Goal: Task Accomplishment & Management: Manage account settings

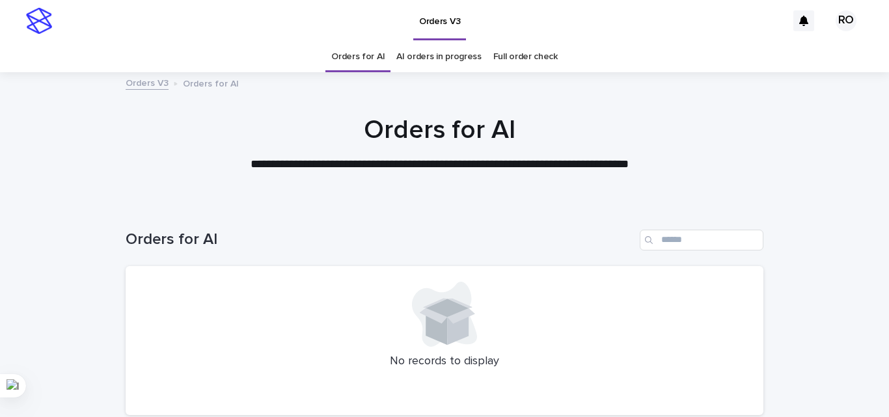
click at [449, 61] on link "AI orders in progress" at bounding box center [438, 57] width 85 height 31
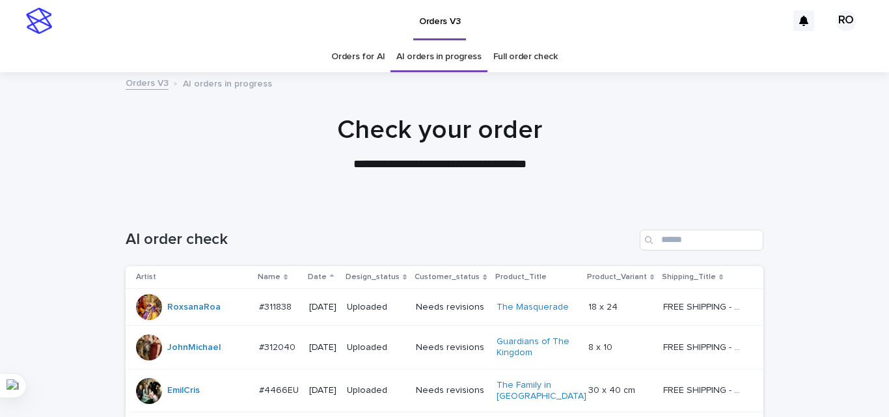
click at [315, 276] on p "Date" at bounding box center [317, 277] width 19 height 14
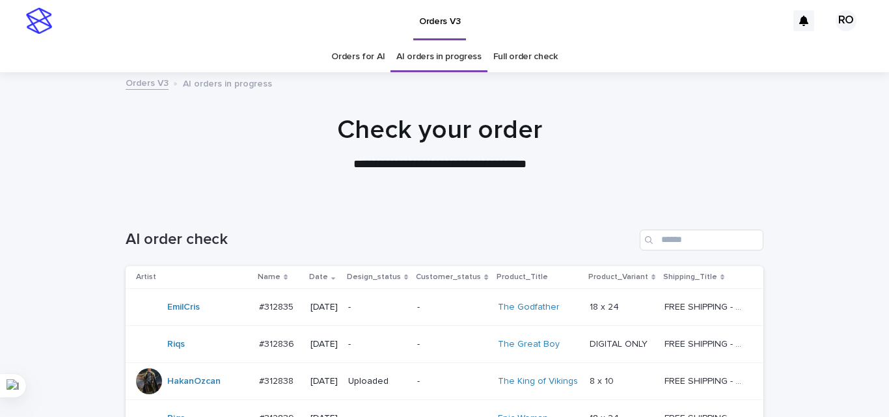
click at [383, 309] on p "-" at bounding box center [377, 307] width 59 height 11
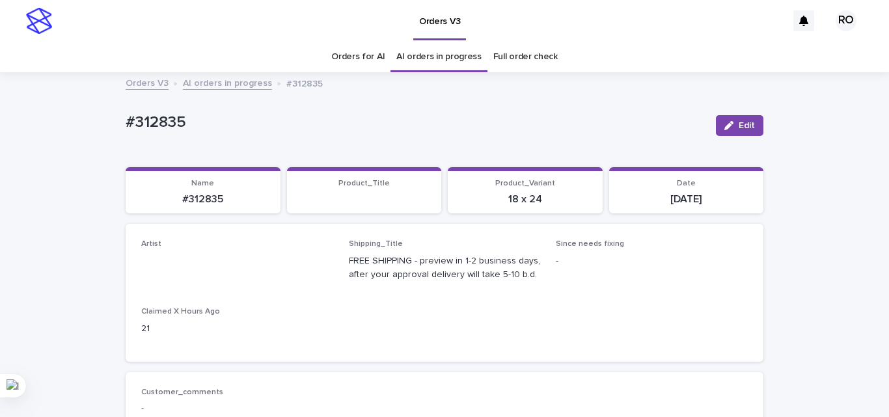
click at [356, 63] on link "Orders for AI" at bounding box center [357, 57] width 53 height 31
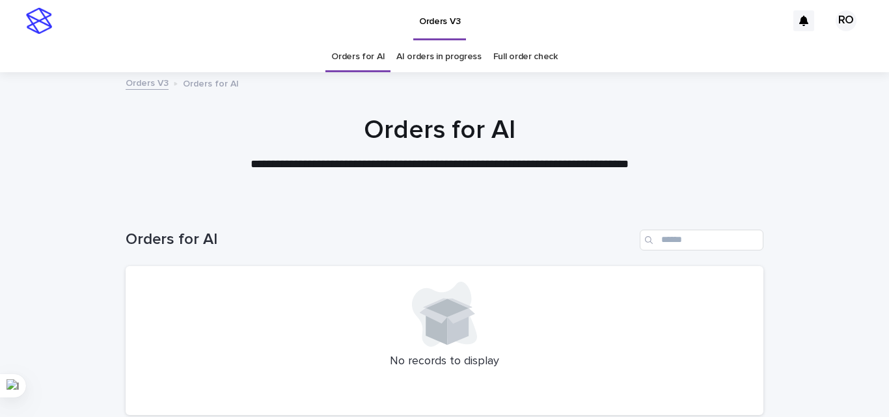
click at [433, 53] on link "AI orders in progress" at bounding box center [438, 57] width 85 height 31
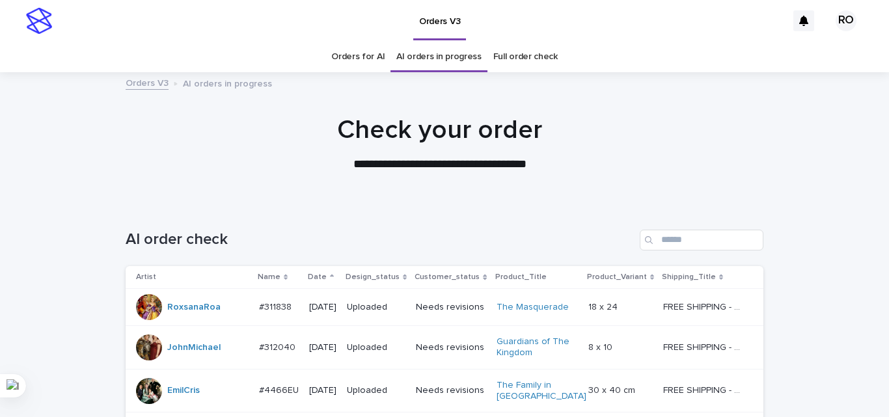
click at [330, 277] on icon at bounding box center [332, 277] width 4 height 7
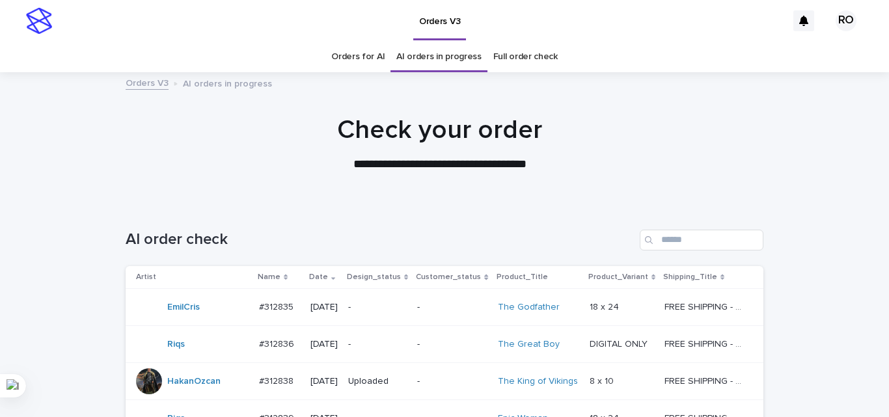
click at [338, 307] on p "2025-08-20" at bounding box center [323, 307] width 27 height 11
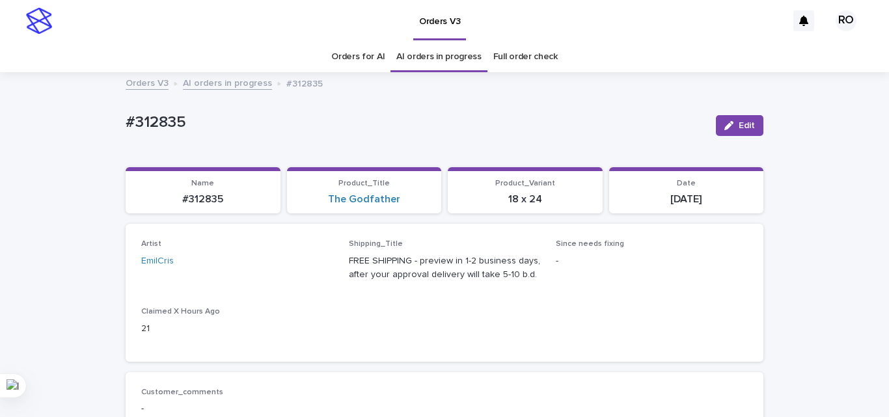
scroll to position [42, 0]
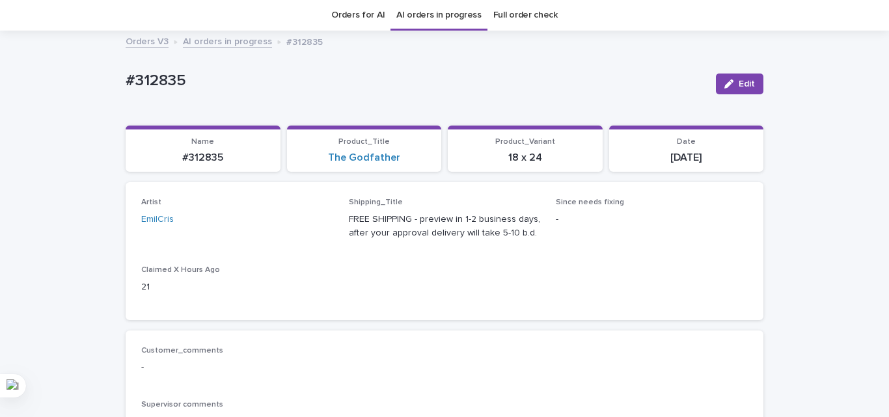
click at [360, 22] on link "Orders for AI" at bounding box center [357, 15] width 53 height 31
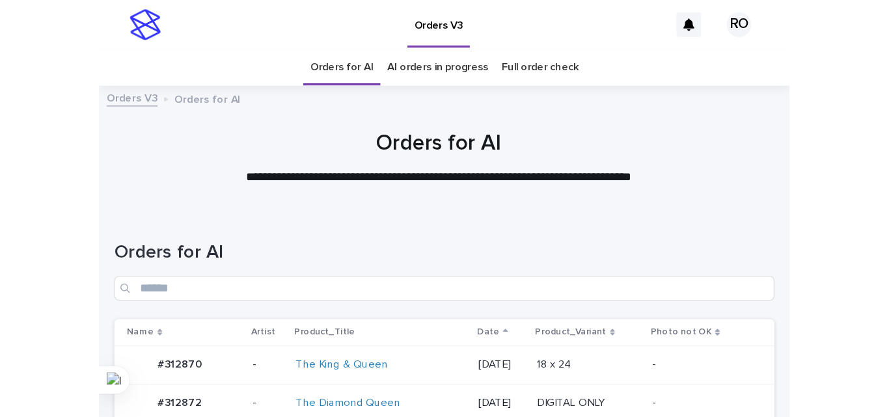
scroll to position [130, 0]
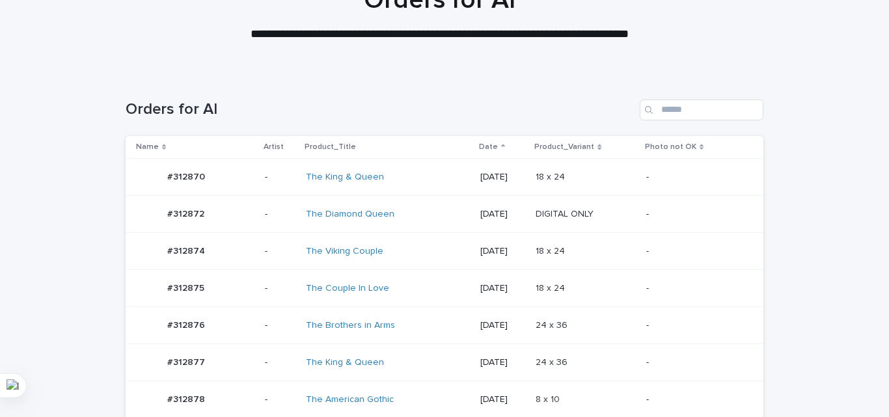
click at [672, 229] on td "-" at bounding box center [702, 214] width 122 height 37
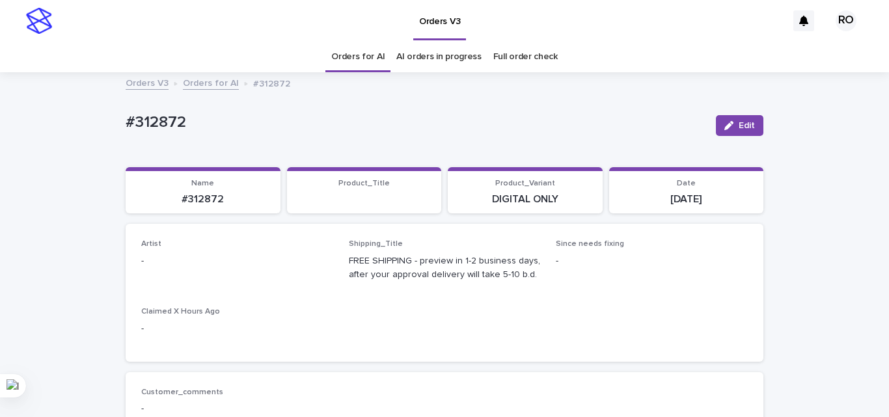
drag, startPoint x: 727, startPoint y: 118, endPoint x: 263, endPoint y: 252, distance: 483.6
click at [718, 122] on button "Edit" at bounding box center [739, 125] width 47 height 21
click at [225, 261] on div "Select..." at bounding box center [216, 266] width 148 height 21
type input "**"
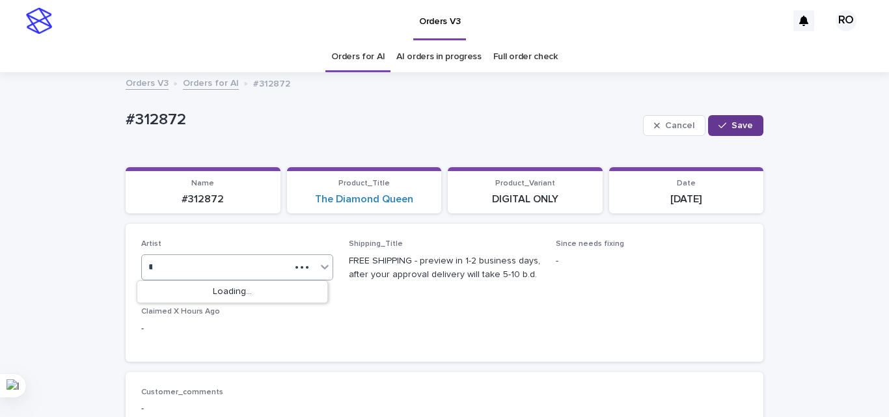
type input "*"
click at [731, 123] on span "Save" at bounding box center [741, 125] width 21 height 9
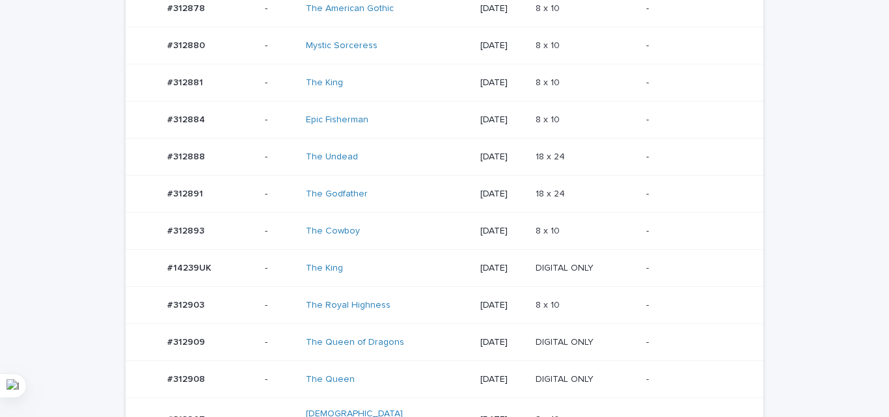
scroll to position [423, 0]
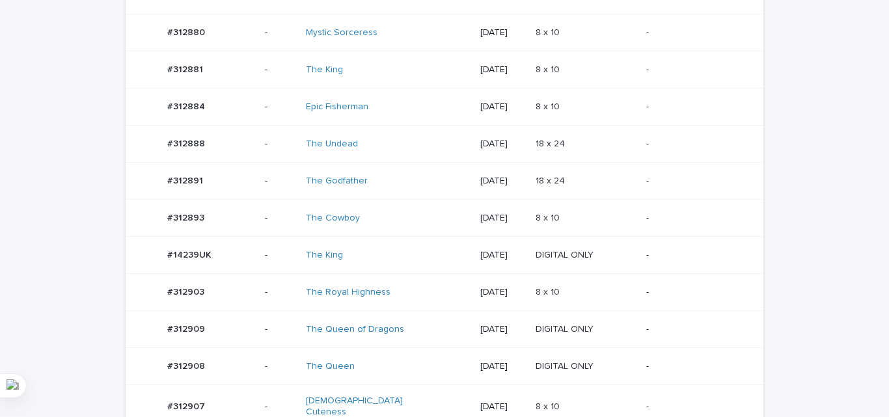
click at [542, 147] on p "18 x 24" at bounding box center [551, 143] width 32 height 14
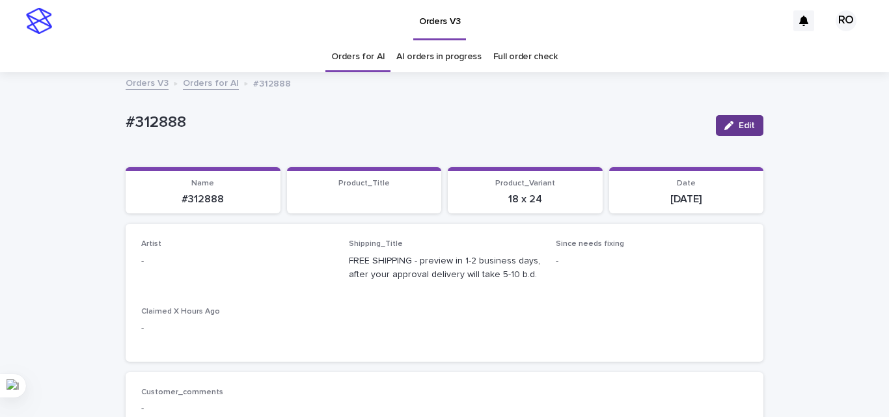
drag, startPoint x: 736, startPoint y: 124, endPoint x: 412, endPoint y: 198, distance: 331.8
click at [738, 124] on span "Edit" at bounding box center [746, 125] width 16 height 9
click at [200, 263] on div "Select..." at bounding box center [216, 266] width 148 height 21
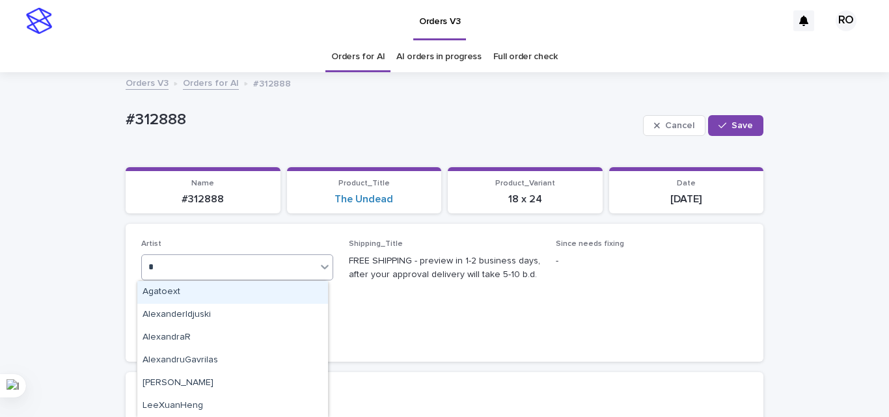
type input "**"
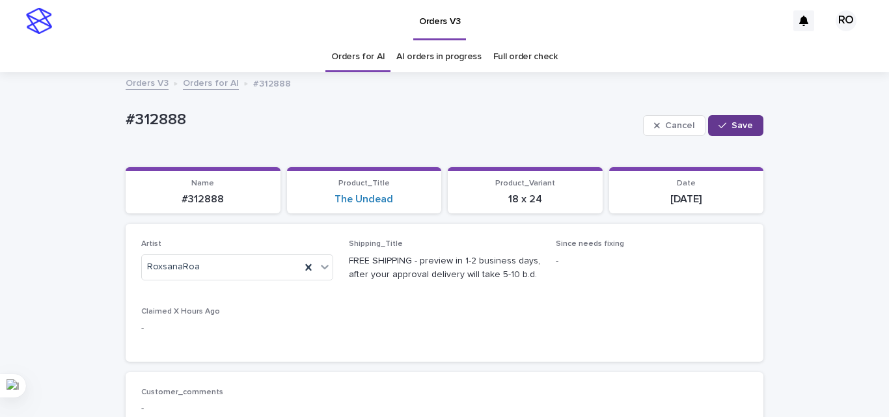
click at [733, 121] on span "Save" at bounding box center [741, 125] width 21 height 9
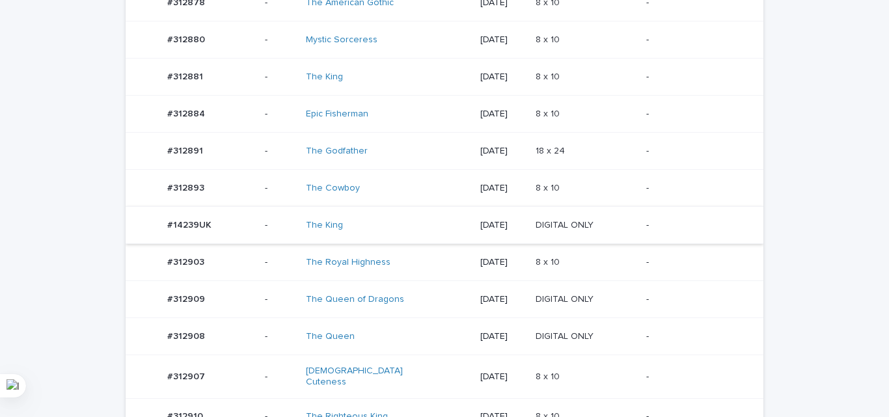
scroll to position [497, 0]
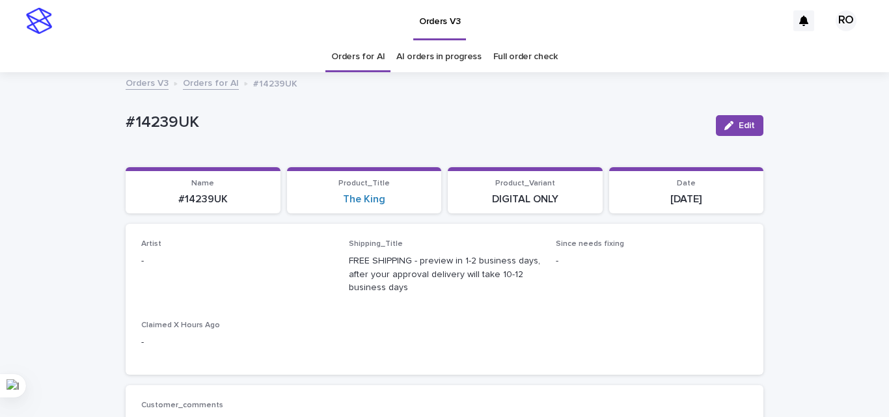
click at [745, 115] on button "Edit" at bounding box center [739, 125] width 47 height 21
click at [221, 271] on div "Select..." at bounding box center [216, 266] width 148 height 21
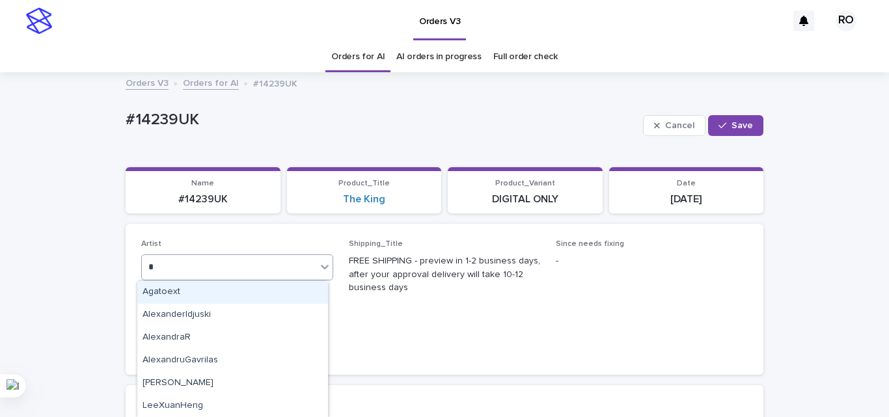
type input "**"
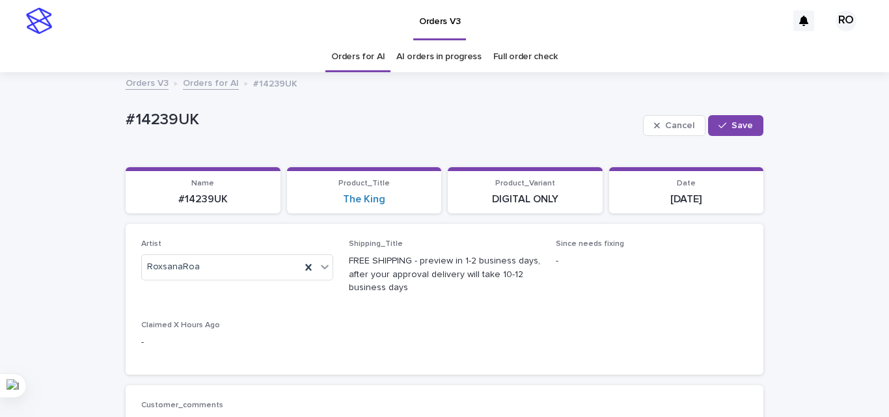
drag, startPoint x: 739, startPoint y: 124, endPoint x: 637, endPoint y: 102, distance: 103.7
click at [738, 124] on span "Save" at bounding box center [741, 125] width 21 height 9
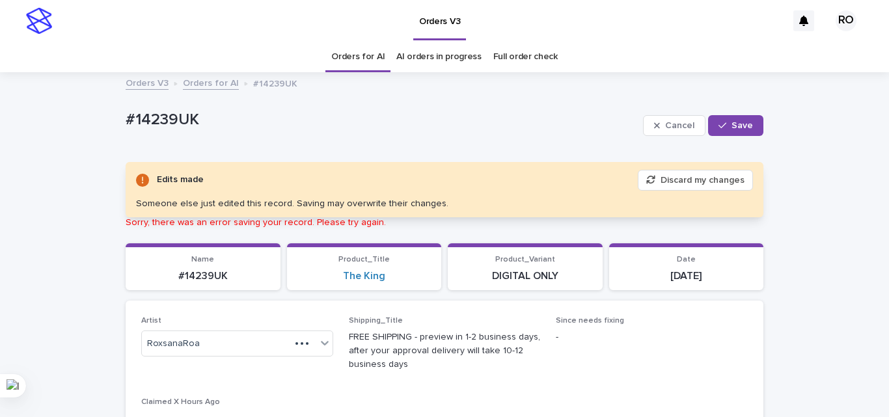
click at [714, 182] on button "Discard my changes" at bounding box center [694, 180] width 115 height 21
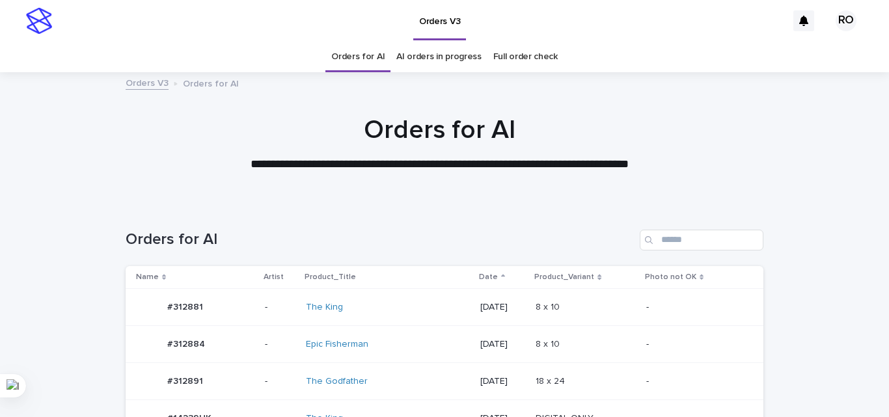
scroll to position [42, 0]
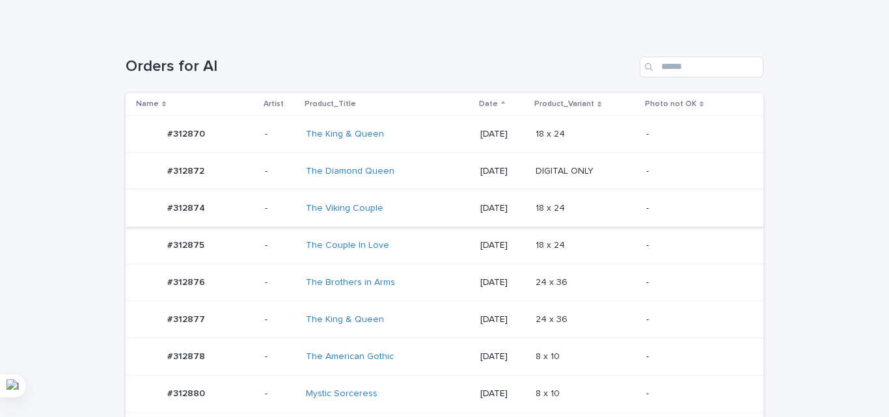
scroll to position [195, 0]
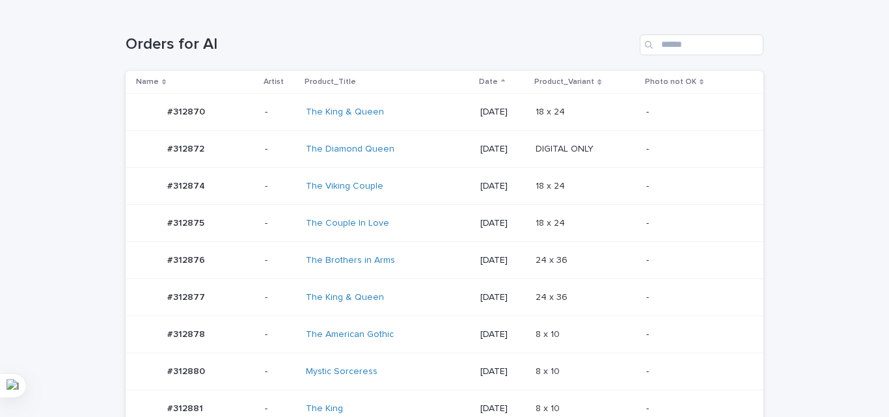
click at [546, 183] on p "18 x 24" at bounding box center [551, 185] width 32 height 14
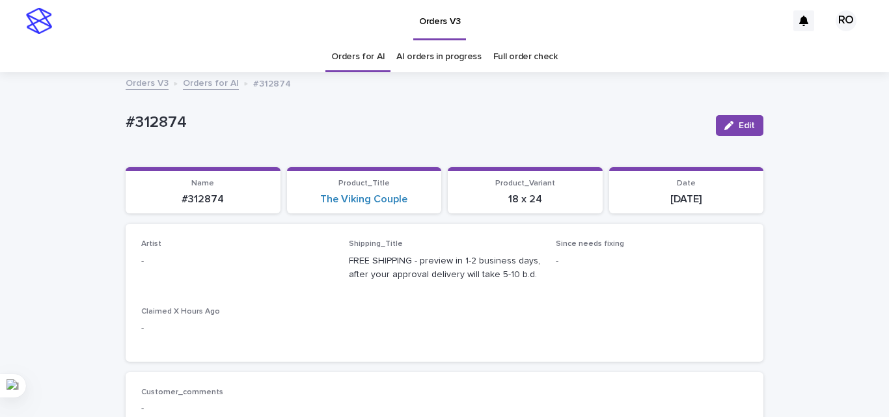
drag, startPoint x: 725, startPoint y: 122, endPoint x: 256, endPoint y: 232, distance: 481.1
click at [724, 122] on icon "button" at bounding box center [728, 125] width 9 height 9
click at [218, 265] on div "Select..." at bounding box center [216, 266] width 148 height 21
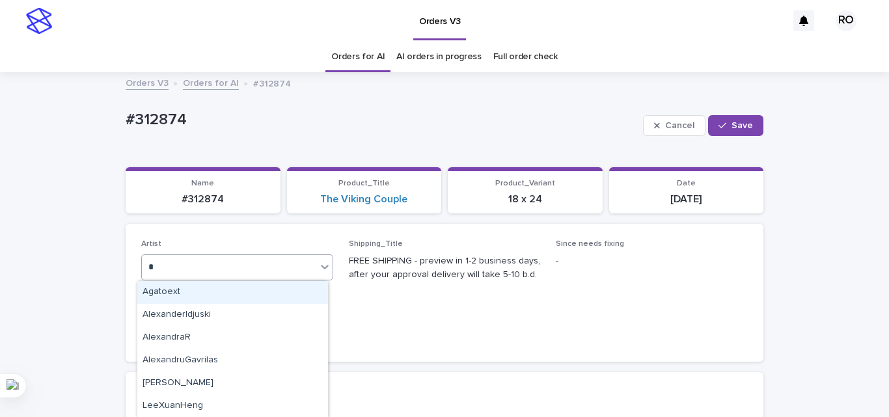
type input "**"
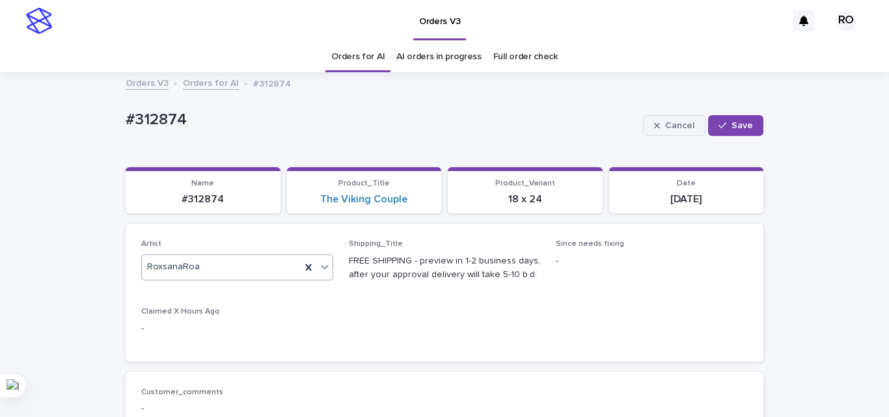
click at [726, 126] on div "button" at bounding box center [724, 125] width 13 height 9
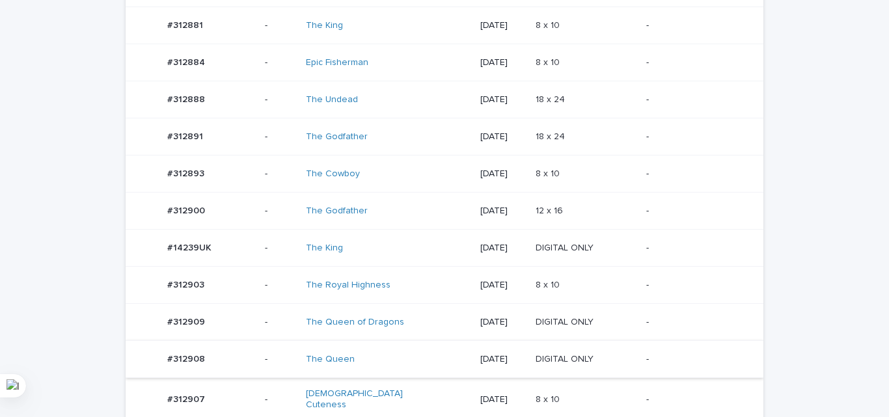
scroll to position [622, 0]
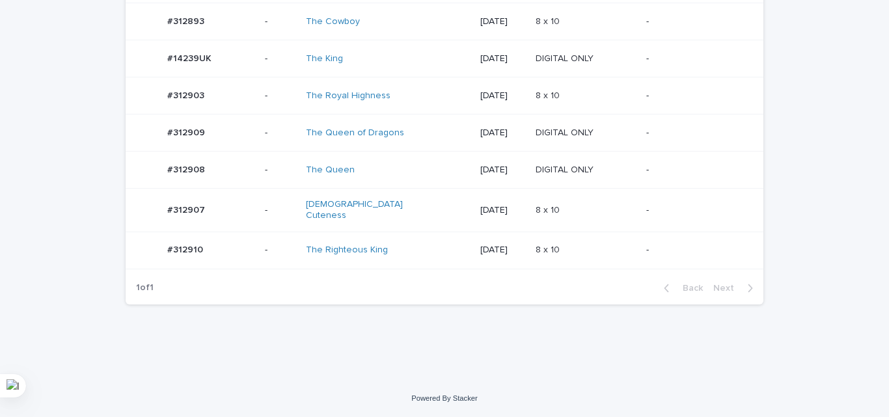
click at [554, 206] on p "8 x 10" at bounding box center [548, 209] width 27 height 14
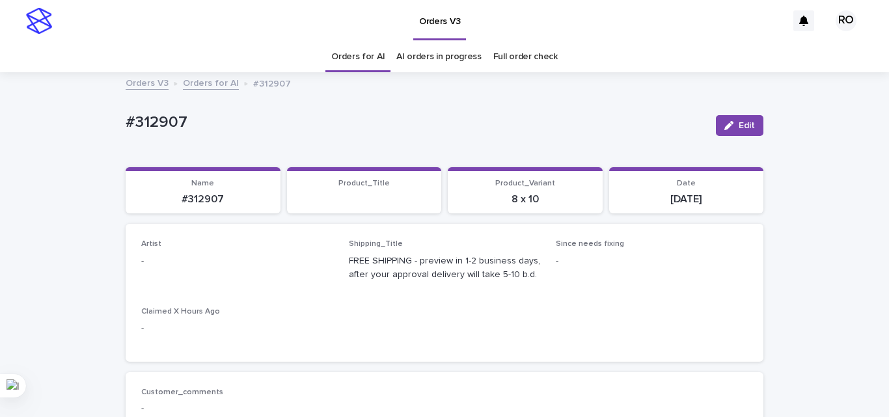
click at [732, 123] on button "Edit" at bounding box center [739, 125] width 47 height 21
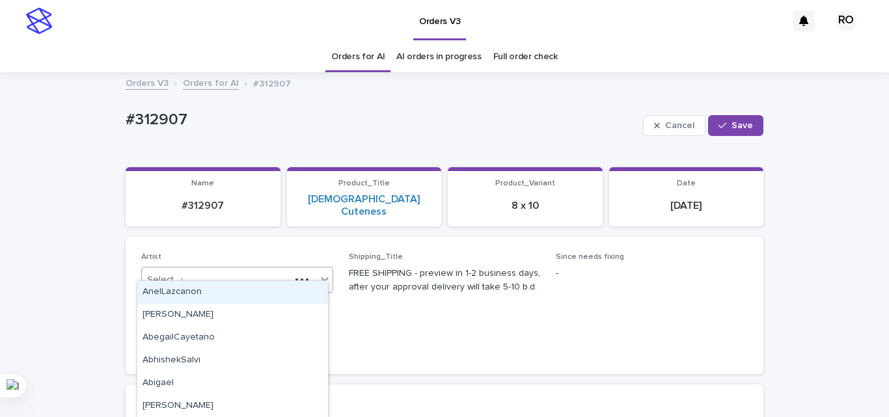
type input "**"
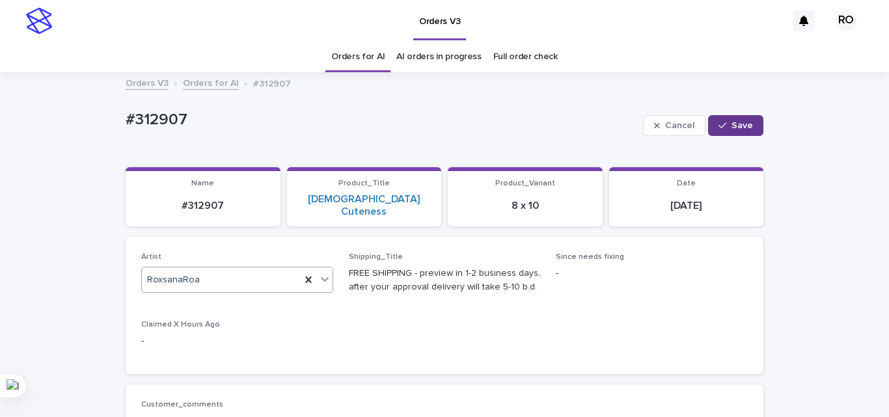
click at [738, 124] on span "Save" at bounding box center [741, 125] width 21 height 9
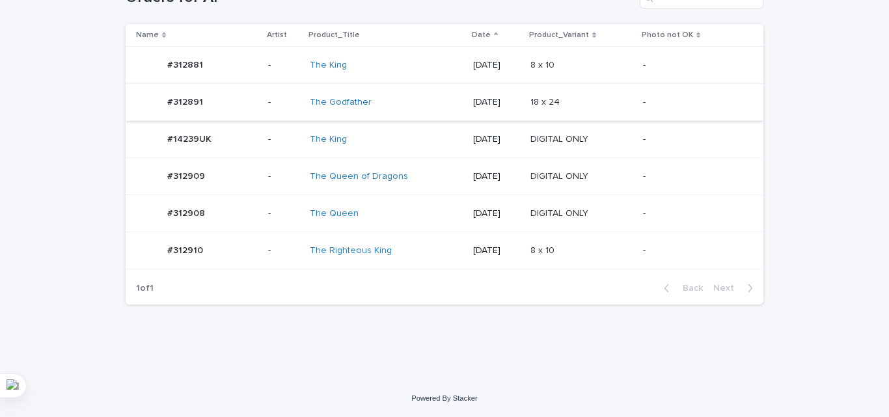
scroll to position [242, 0]
click at [601, 94] on div "18 x 24 18 x 24" at bounding box center [581, 102] width 102 height 21
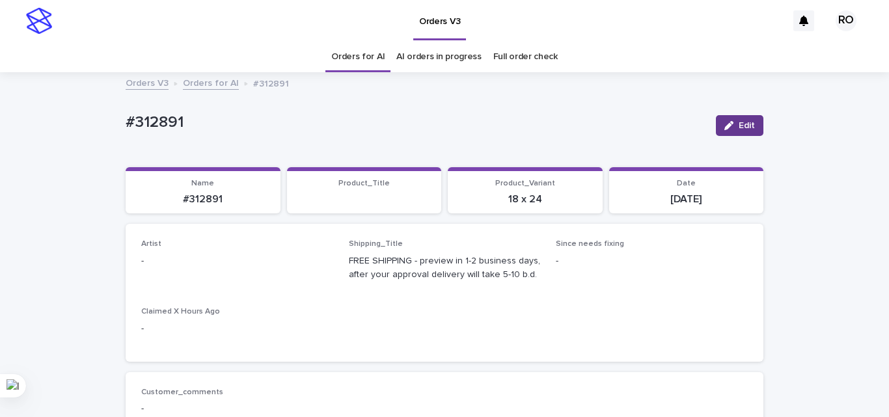
click at [726, 118] on button "Edit" at bounding box center [739, 125] width 47 height 21
click at [224, 253] on div "Artist Select..." at bounding box center [237, 264] width 192 height 51
click at [224, 263] on div "Select..." at bounding box center [229, 266] width 174 height 21
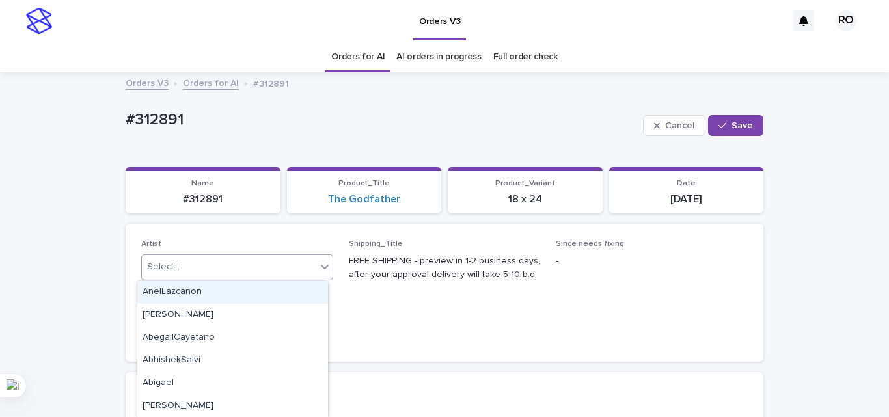
type input "**"
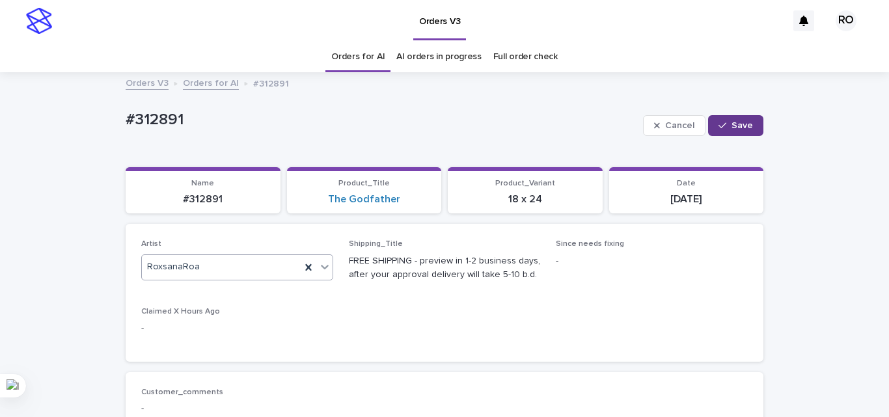
click at [736, 123] on span "Save" at bounding box center [741, 125] width 21 height 9
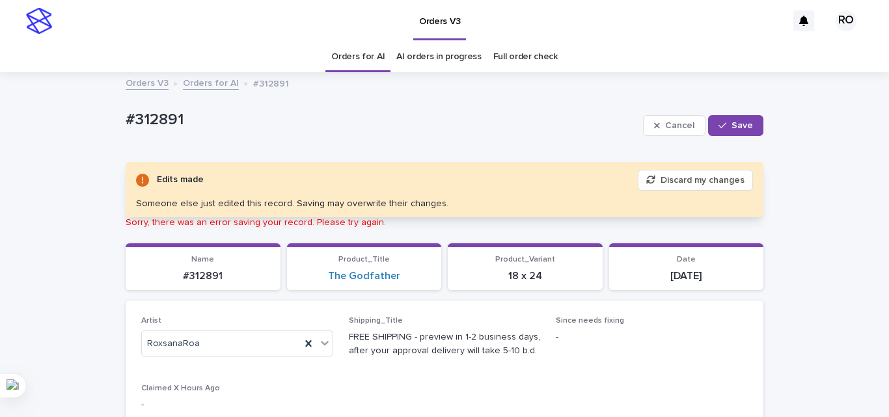
click at [697, 176] on button "Discard my changes" at bounding box center [694, 180] width 115 height 21
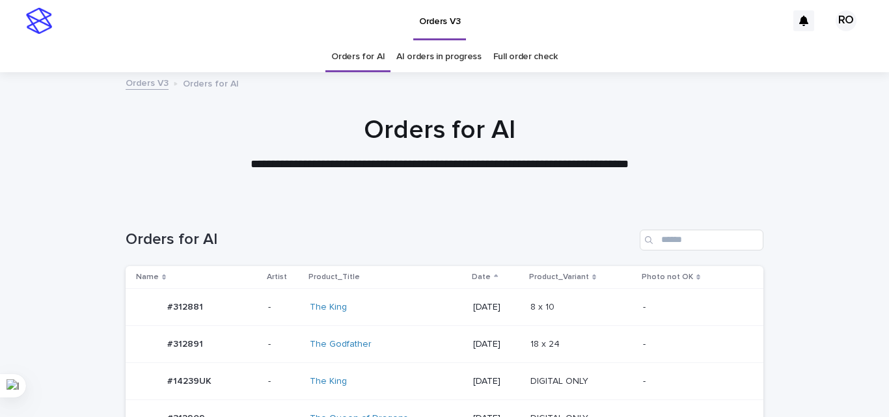
scroll to position [42, 0]
click at [480, 313] on div "[DATE]" at bounding box center [502, 307] width 45 height 21
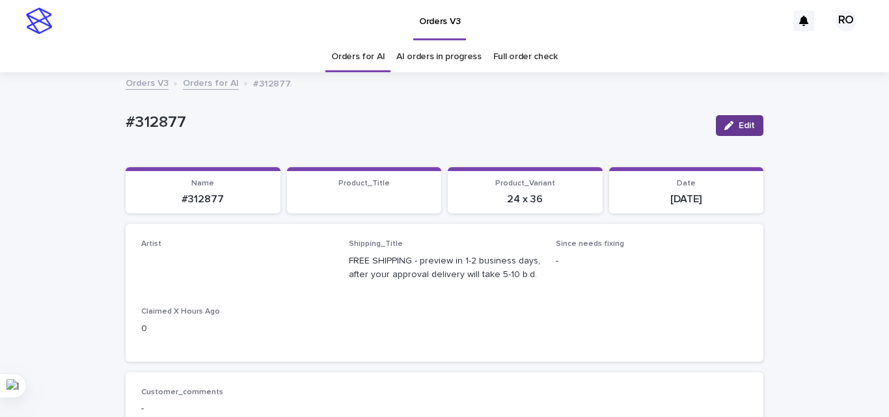
click at [716, 126] on button "Edit" at bounding box center [739, 125] width 47 height 21
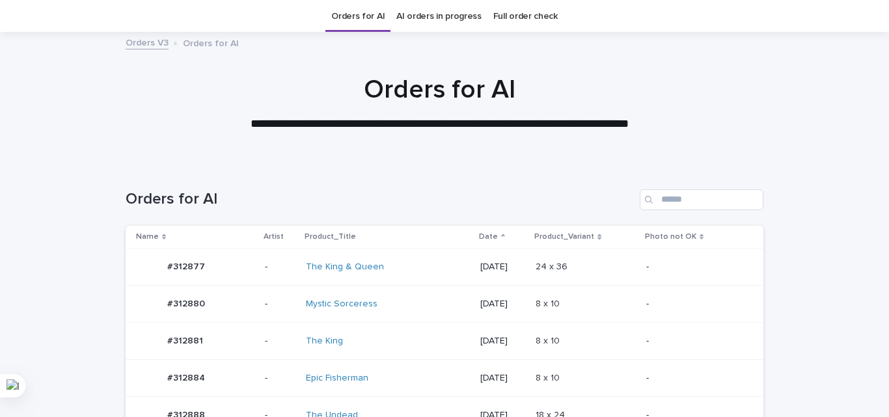
scroll to position [390, 0]
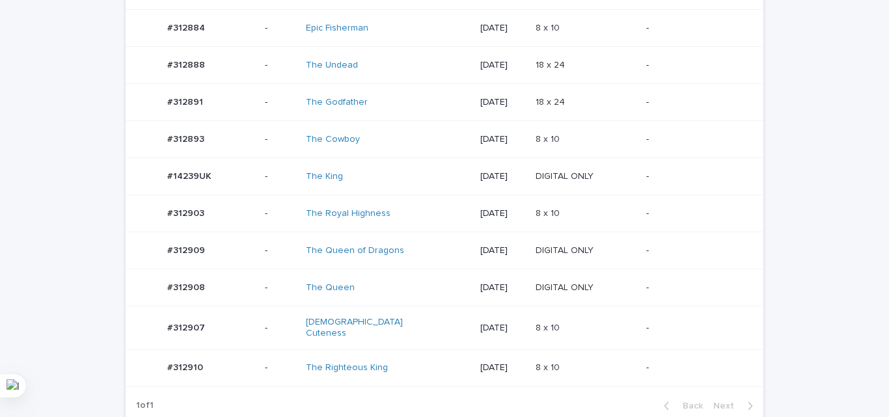
click at [506, 206] on div "[DATE]" at bounding box center [502, 213] width 45 height 14
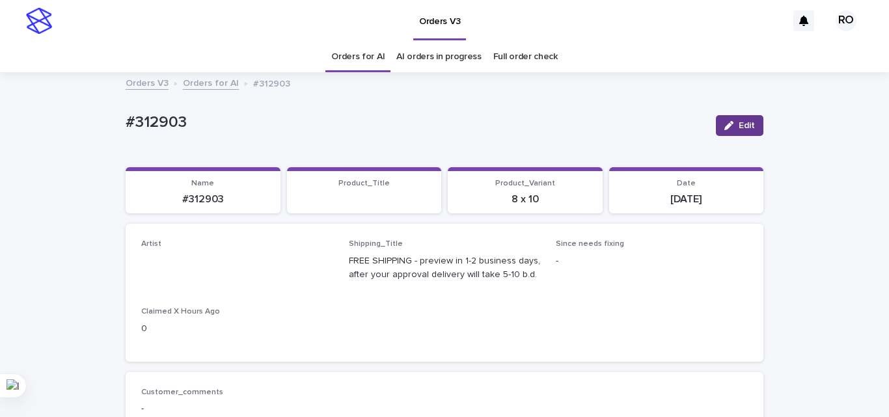
drag, startPoint x: 721, startPoint y: 128, endPoint x: 394, endPoint y: 196, distance: 334.1
click at [724, 127] on icon "button" at bounding box center [728, 125] width 9 height 9
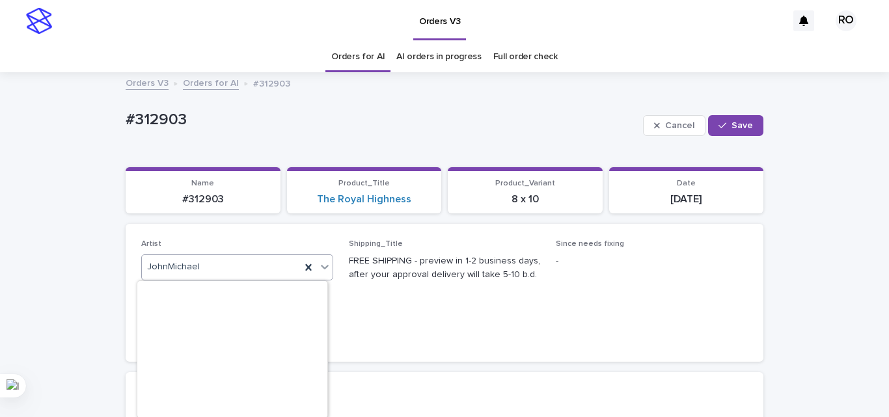
click at [214, 261] on div "JohnMichael" at bounding box center [221, 266] width 159 height 21
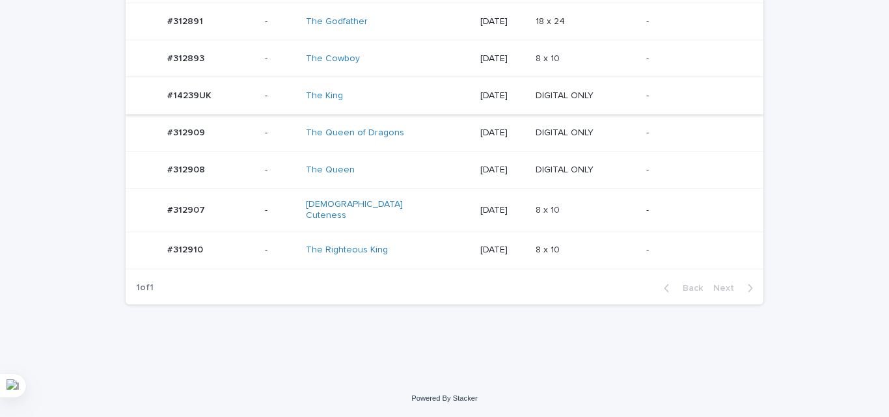
scroll to position [330, 0]
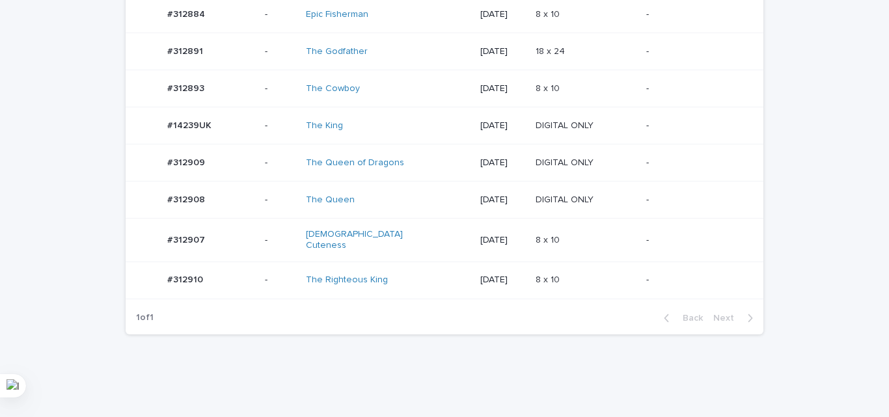
click at [475, 105] on td "[DATE]" at bounding box center [502, 88] width 55 height 37
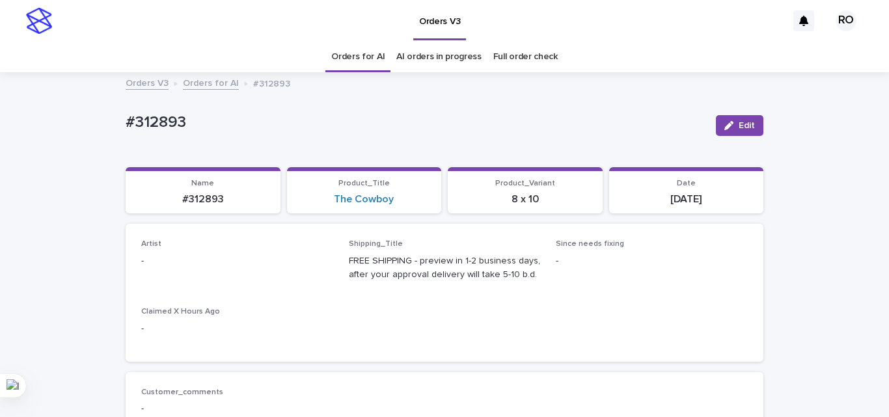
drag, startPoint x: 730, startPoint y: 131, endPoint x: 401, endPoint y: 178, distance: 331.9
click at [729, 129] on button "Edit" at bounding box center [739, 125] width 47 height 21
click at [232, 261] on div "Select..." at bounding box center [216, 266] width 148 height 21
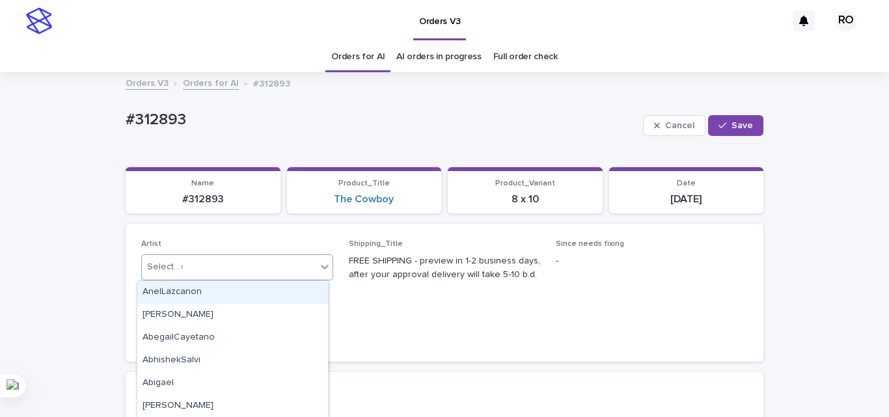
type input "**"
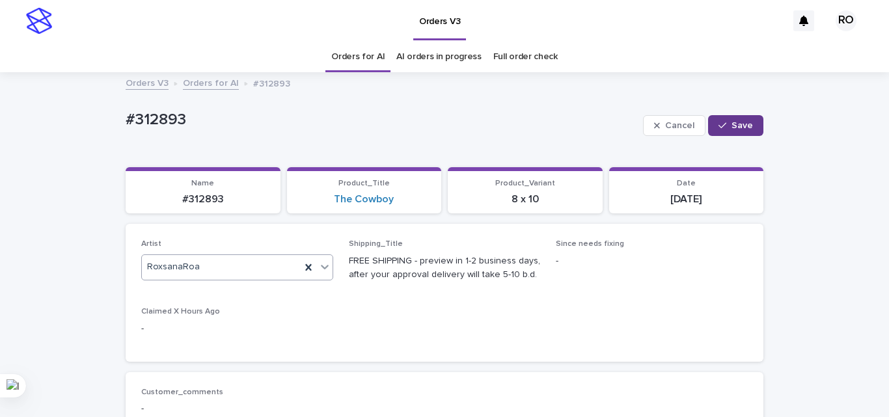
click at [732, 127] on span "Save" at bounding box center [741, 125] width 21 height 9
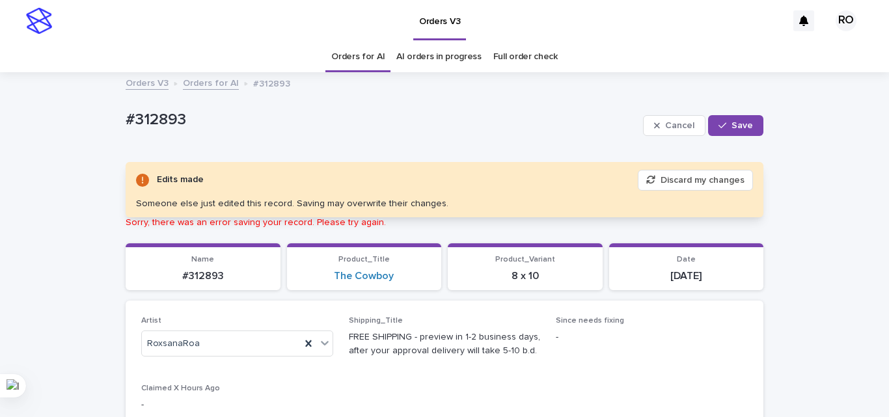
click at [708, 181] on button "Discard my changes" at bounding box center [694, 180] width 115 height 21
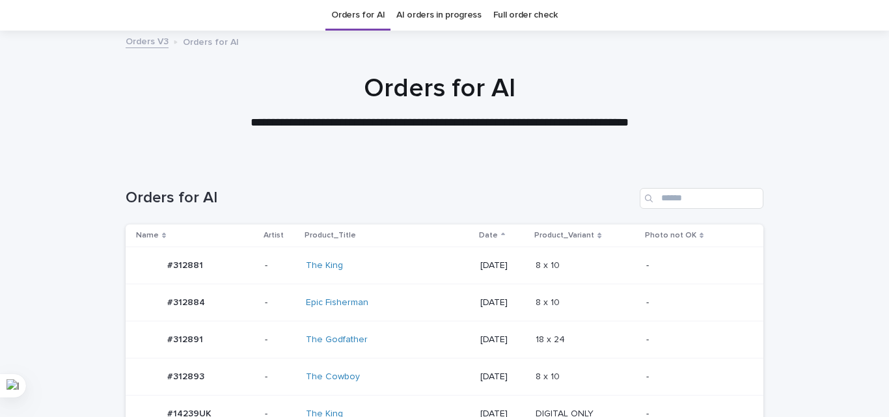
scroll to position [57, 0]
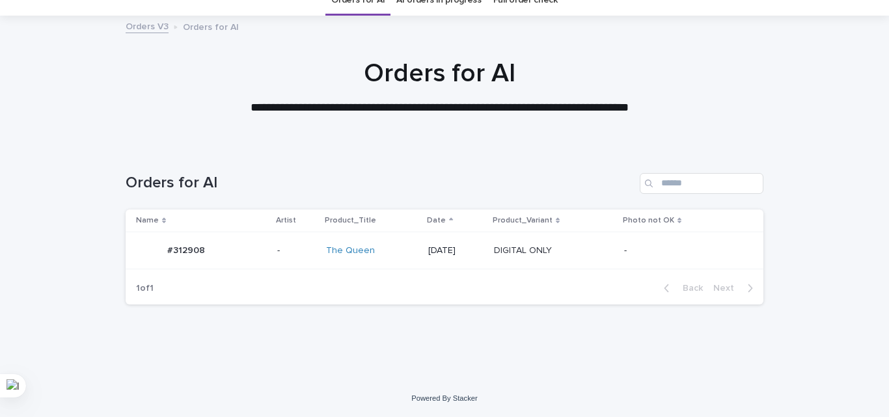
click at [537, 164] on div "Orders for AI" at bounding box center [444, 178] width 637 height 62
click at [477, 255] on p "[DATE]" at bounding box center [455, 250] width 55 height 11
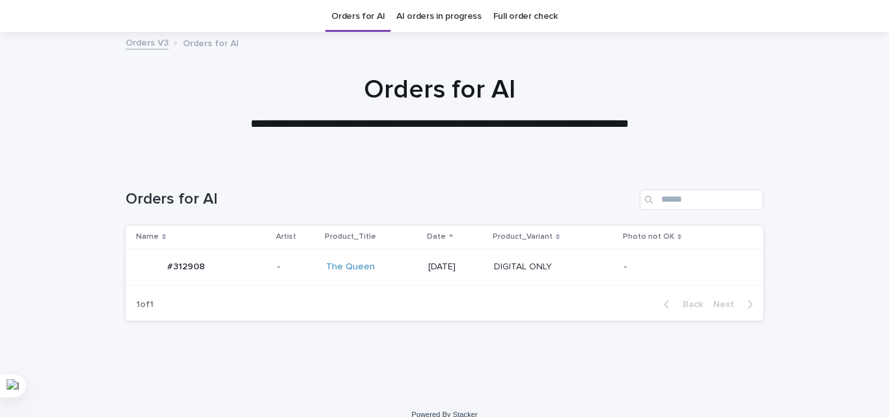
scroll to position [42, 0]
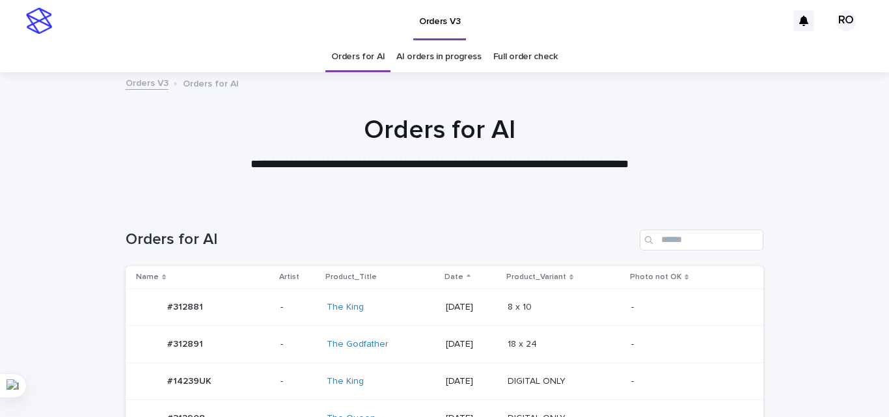
click at [446, 314] on div "[DATE]" at bounding box center [471, 307] width 51 height 21
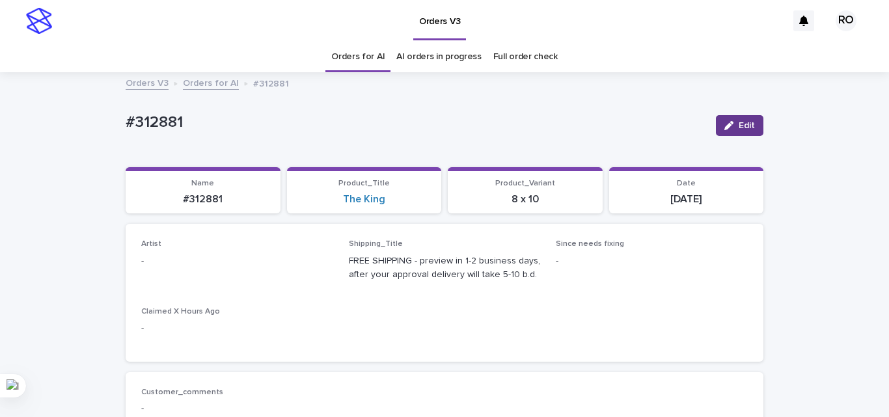
click at [742, 122] on span "Edit" at bounding box center [746, 125] width 16 height 9
click at [203, 271] on div "Select..." at bounding box center [216, 266] width 148 height 21
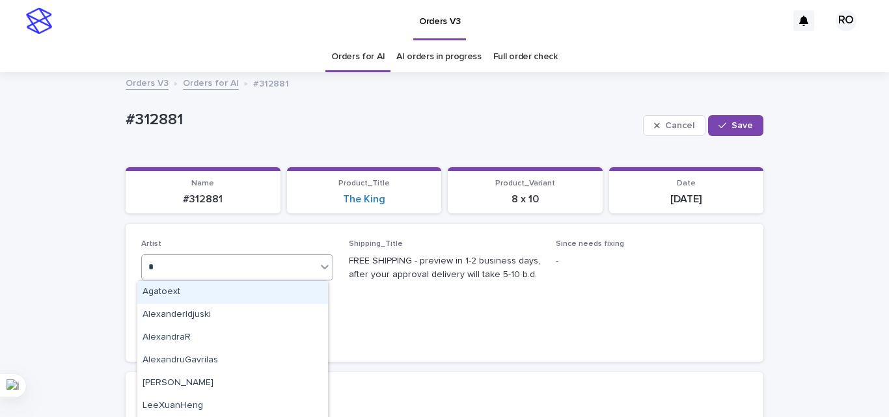
type input "**"
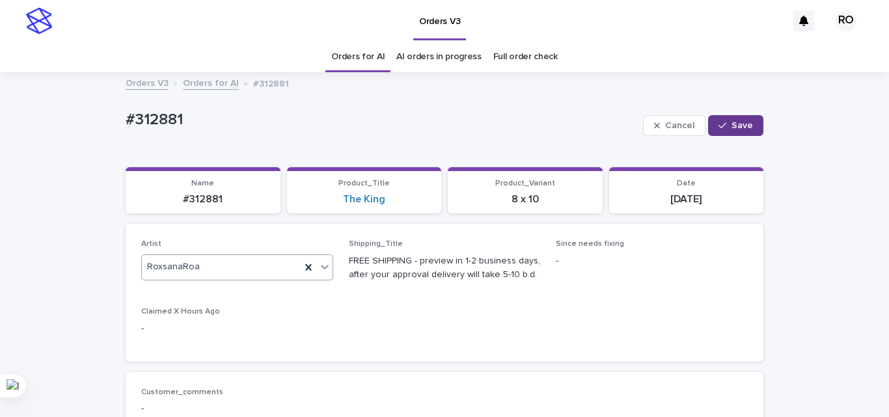
drag, startPoint x: 753, startPoint y: 124, endPoint x: 728, endPoint y: 122, distance: 25.4
click at [753, 124] on button "Save" at bounding box center [735, 125] width 55 height 21
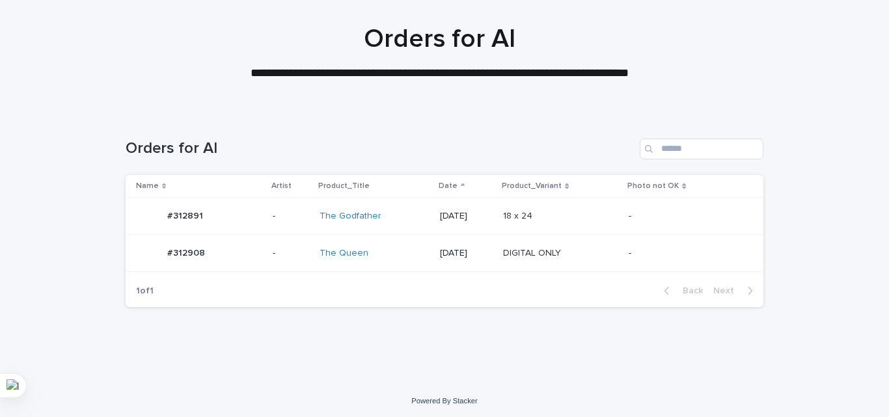
scroll to position [94, 0]
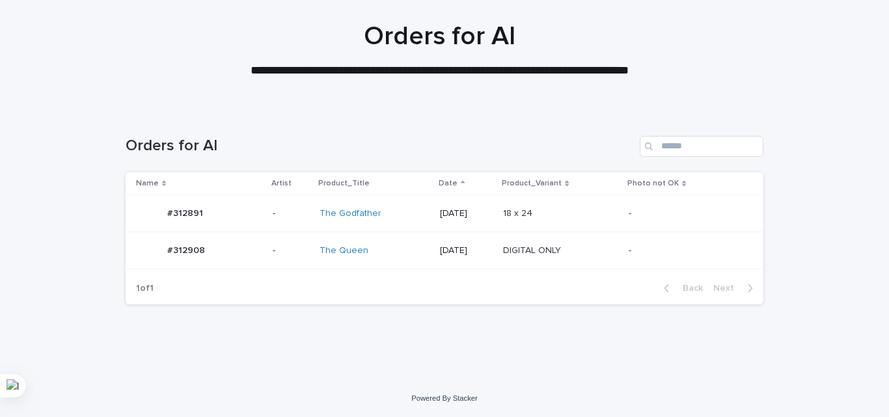
click at [585, 244] on div "DIGITAL ONLY DIGITAL ONLY" at bounding box center [560, 250] width 115 height 21
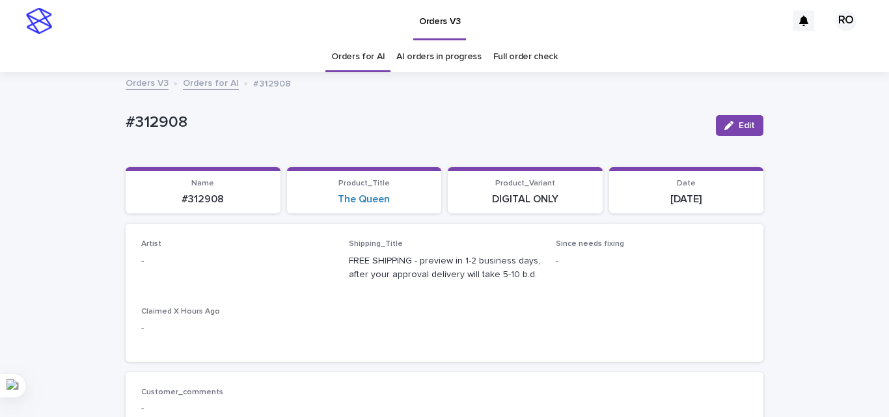
drag, startPoint x: 739, startPoint y: 115, endPoint x: 243, endPoint y: 221, distance: 506.7
click at [738, 115] on button "Edit" at bounding box center [739, 125] width 47 height 21
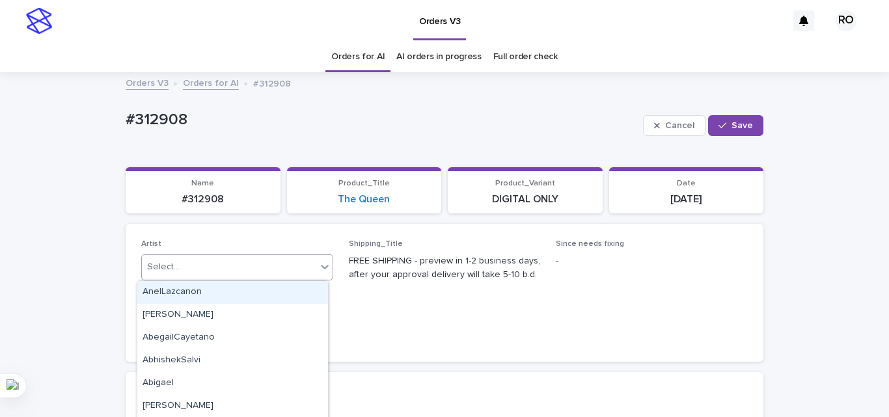
click at [178, 267] on div "Select..." at bounding box center [229, 266] width 174 height 21
type input "**"
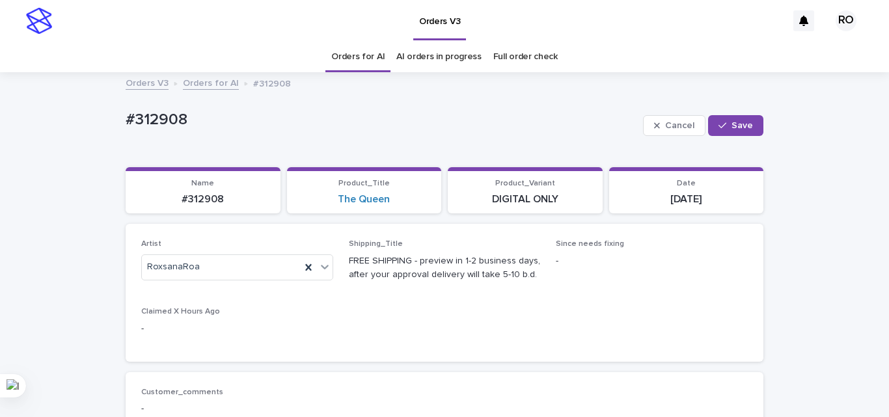
drag, startPoint x: 744, startPoint y: 123, endPoint x: 546, endPoint y: 60, distance: 208.0
click at [743, 123] on span "Save" at bounding box center [741, 125] width 21 height 9
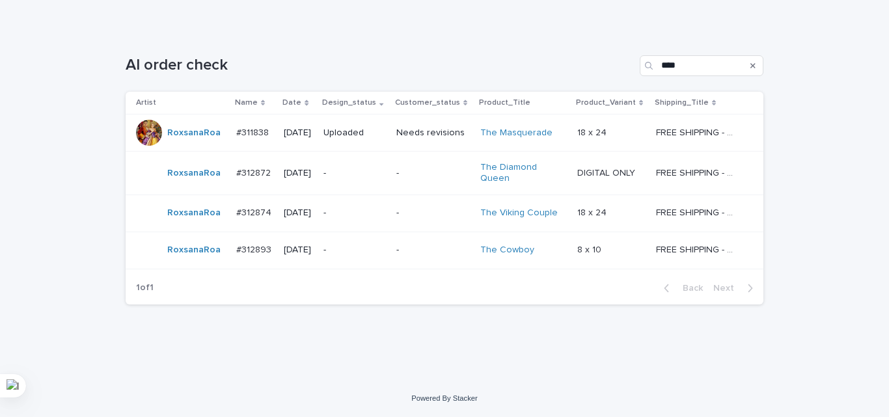
scroll to position [137, 0]
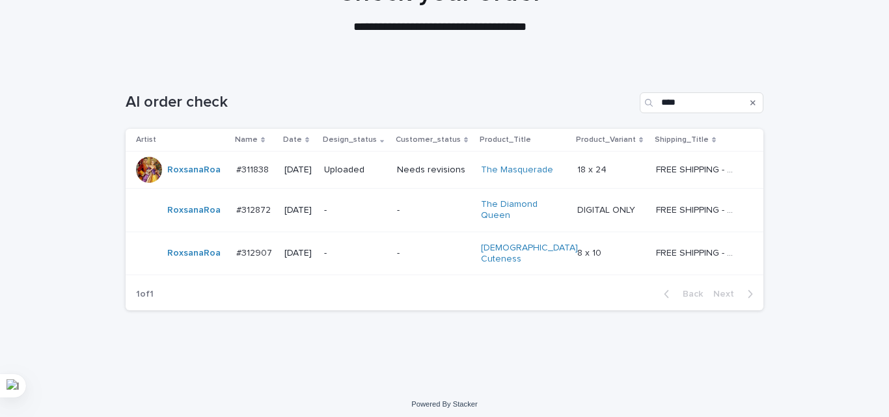
click at [433, 219] on div "-" at bounding box center [434, 210] width 74 height 21
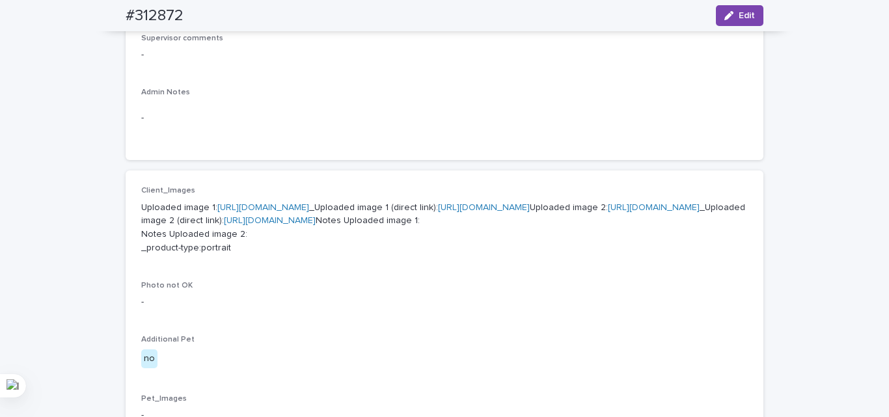
scroll to position [455, 0]
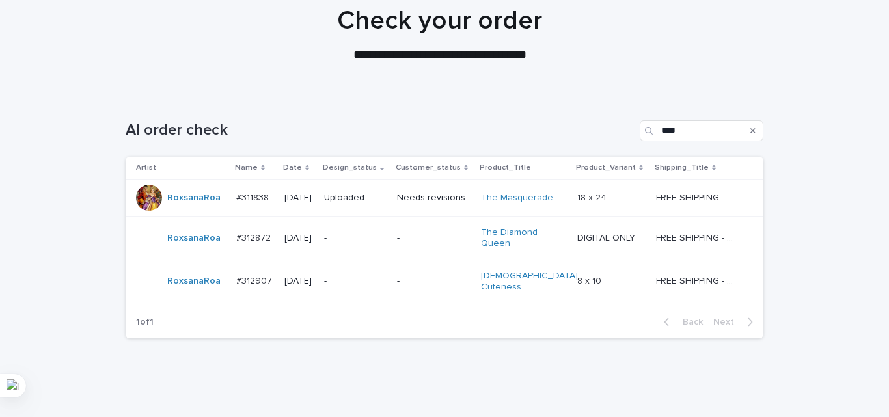
scroll to position [137, 0]
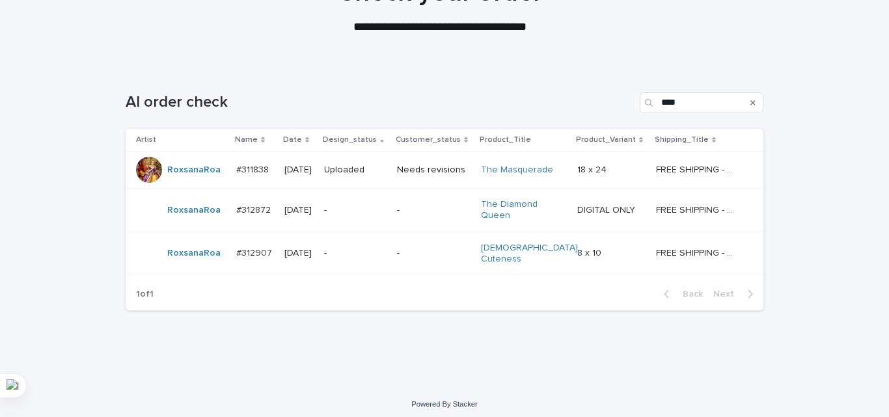
click at [412, 248] on p "-" at bounding box center [434, 253] width 74 height 11
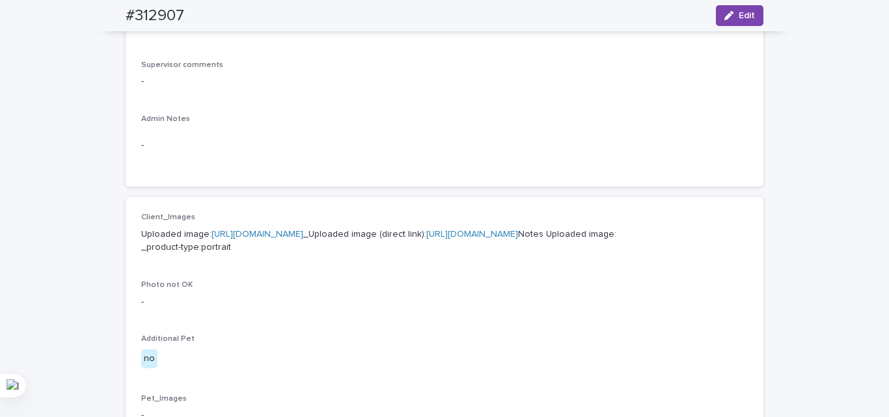
scroll to position [455, 0]
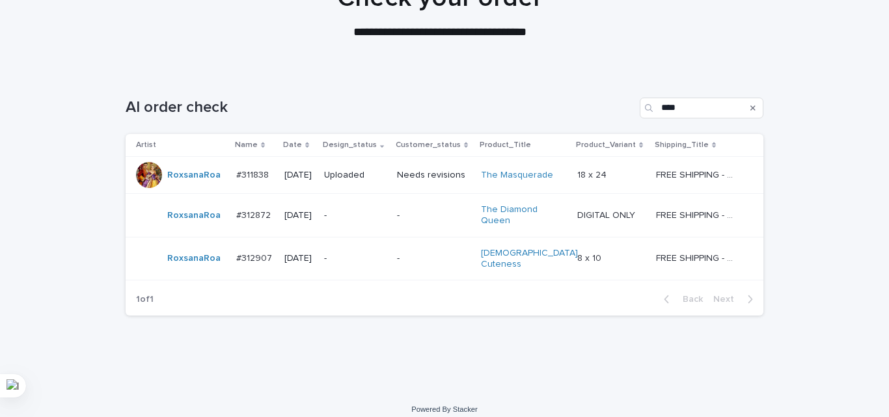
scroll to position [137, 0]
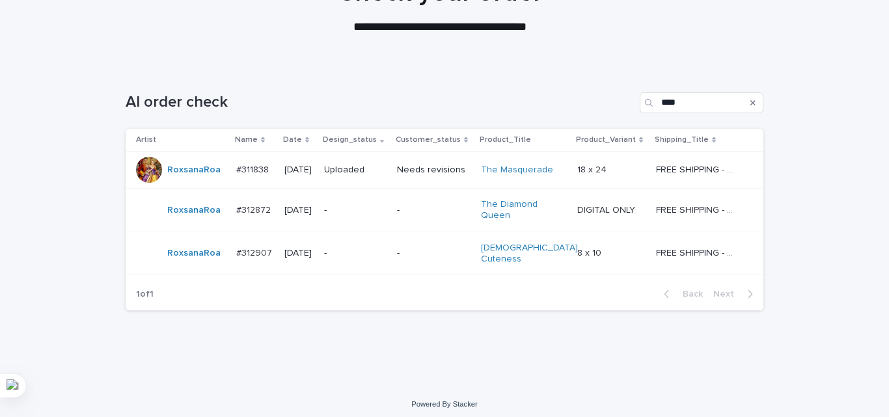
click at [427, 338] on div "Loading... Saving… Loading... Saving… AI order check **** Artist Name Date Desi…" at bounding box center [444, 210] width 650 height 288
